Goal: Task Accomplishment & Management: Use online tool/utility

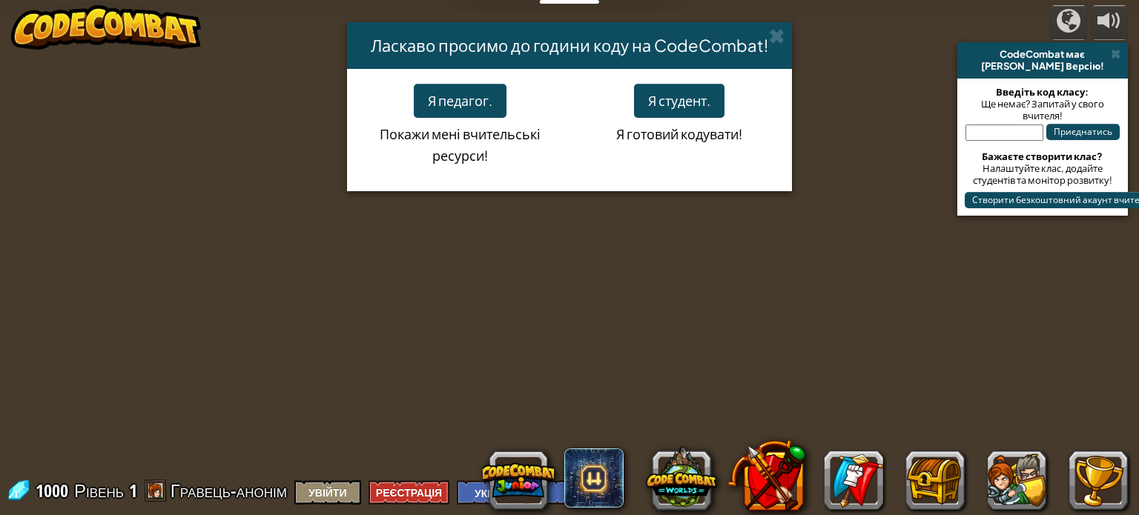
select select "uk"
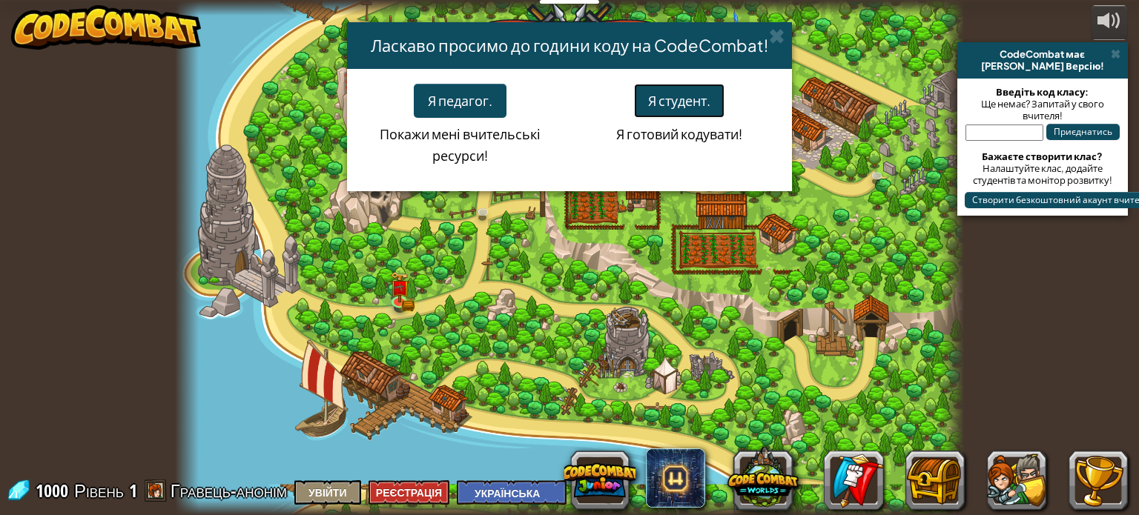
click at [672, 102] on button "Я студент." at bounding box center [679, 101] width 90 height 34
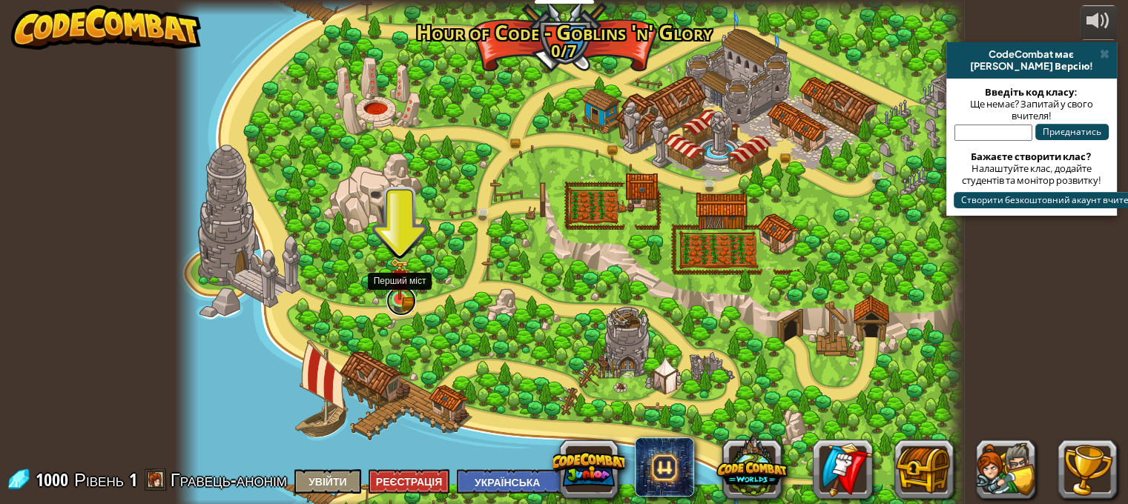
click at [391, 302] on link at bounding box center [401, 301] width 30 height 30
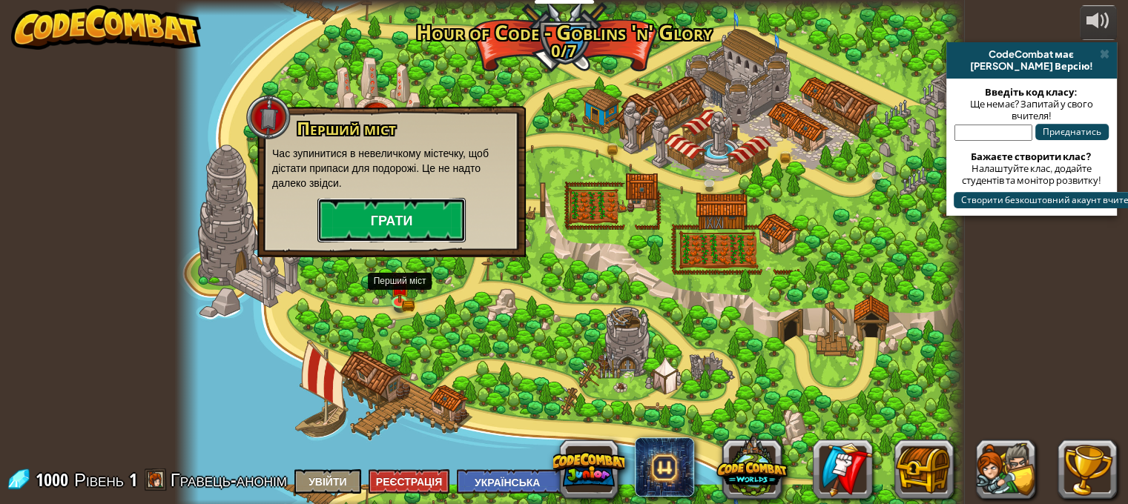
click at [388, 216] on button "Грати" at bounding box center [391, 220] width 148 height 44
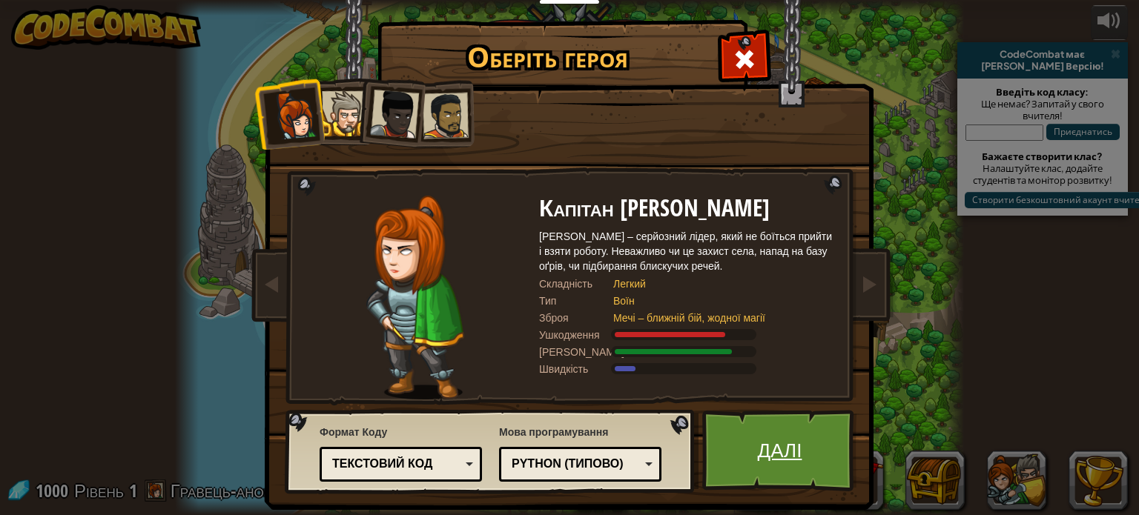
click at [747, 449] on link "Далі" at bounding box center [779, 451] width 155 height 82
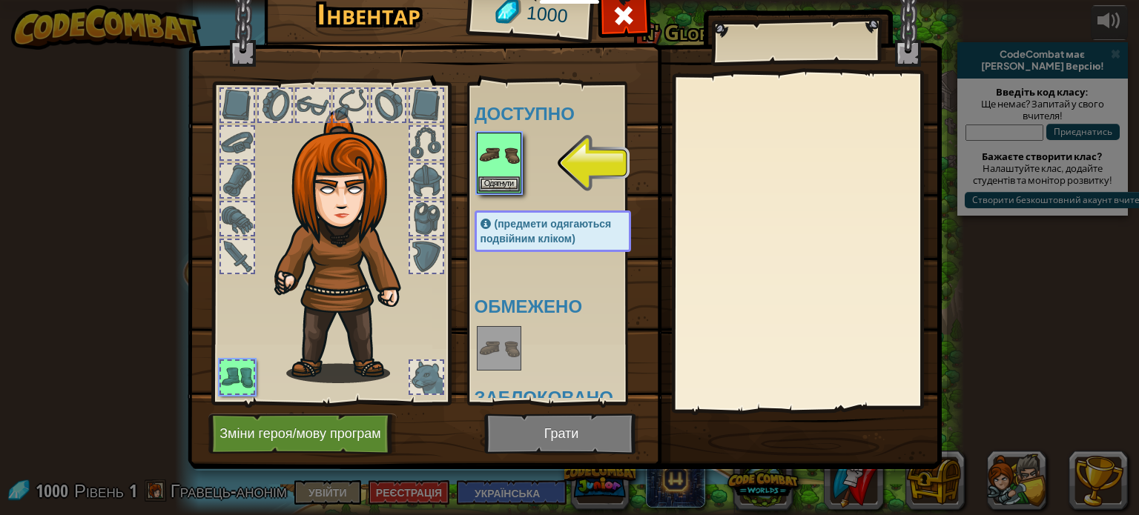
click at [501, 340] on img at bounding box center [499, 349] width 42 height 42
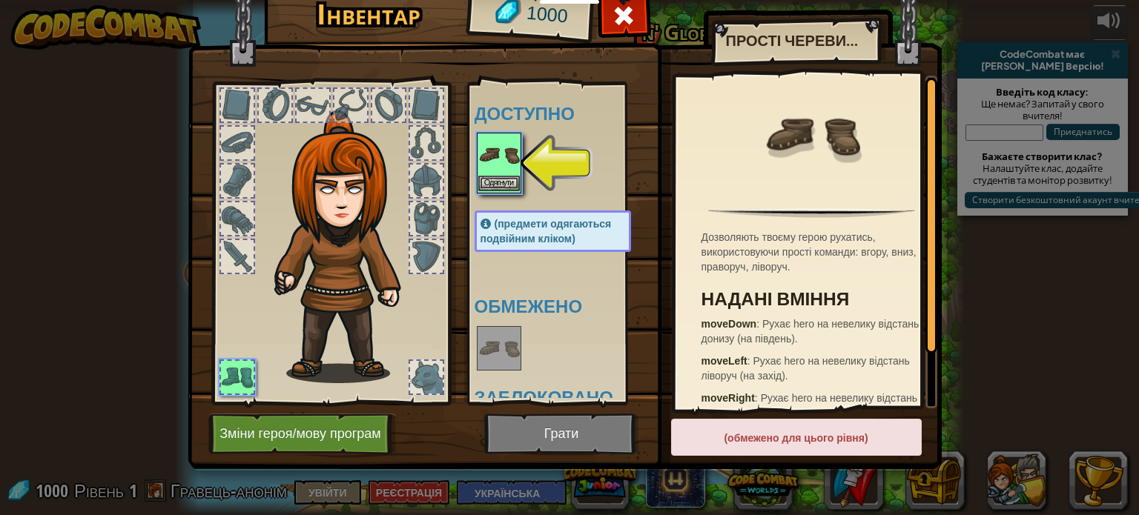
drag, startPoint x: 504, startPoint y: 127, endPoint x: 502, endPoint y: 149, distance: 22.4
click at [504, 133] on div "Доступно Одягнути (предмети одягаються подвійним кліком) Обмежено Заблоковано" at bounding box center [567, 243] width 186 height 309
click at [502, 149] on img at bounding box center [499, 155] width 42 height 42
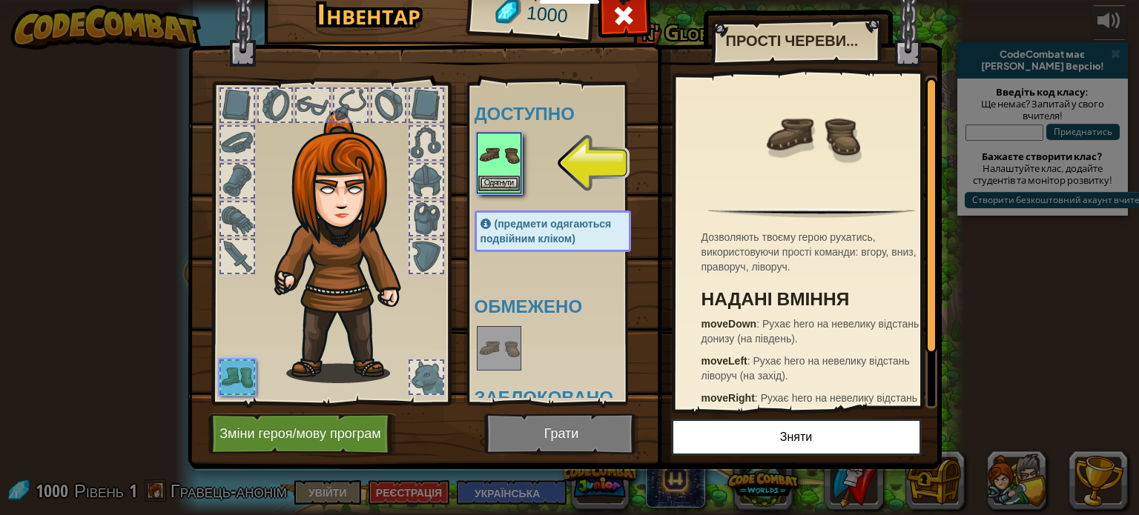
click at [487, 163] on img at bounding box center [499, 155] width 42 height 42
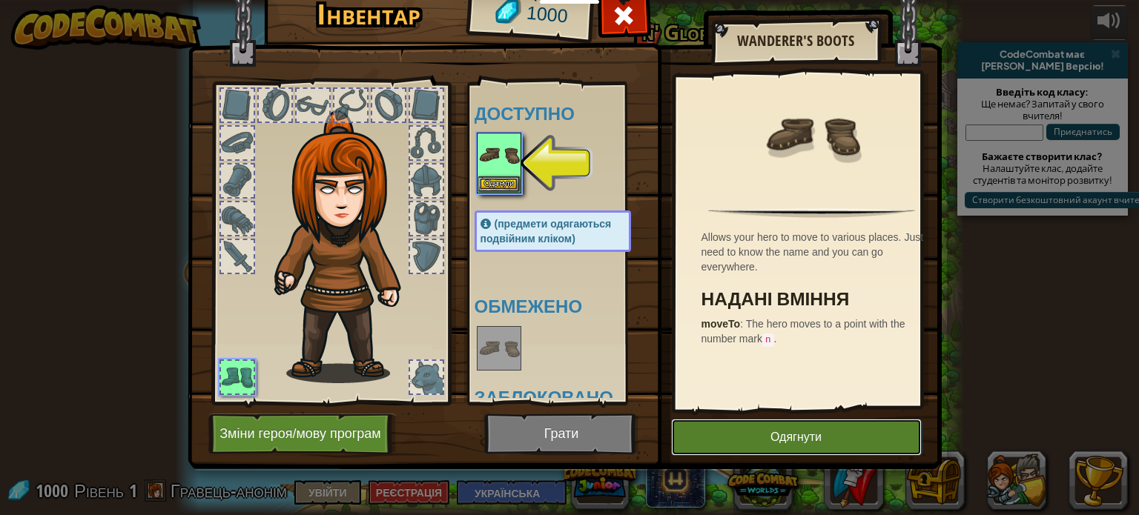
click at [812, 429] on button "Одягнути" at bounding box center [796, 437] width 251 height 37
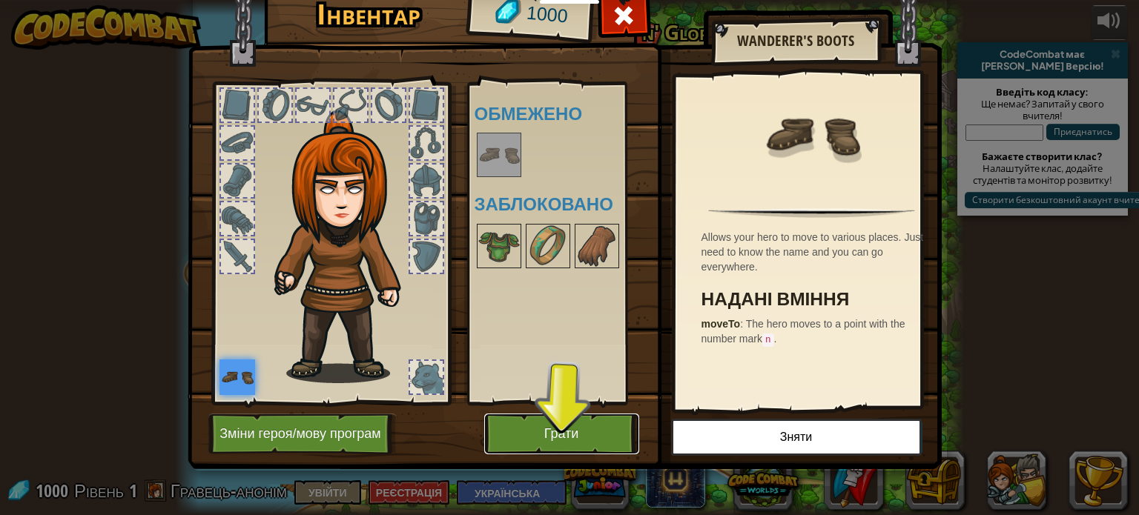
click at [556, 440] on button "Грати" at bounding box center [561, 434] width 155 height 41
